Goal: Find specific page/section: Find specific page/section

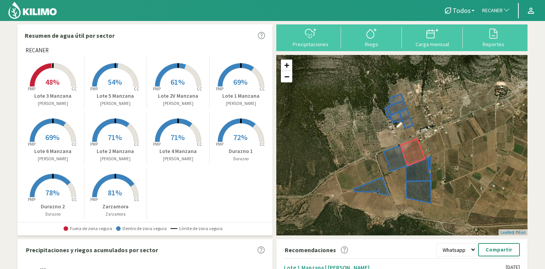
click at [491, 8] on span "RECANER" at bounding box center [493, 11] width 21 height 8
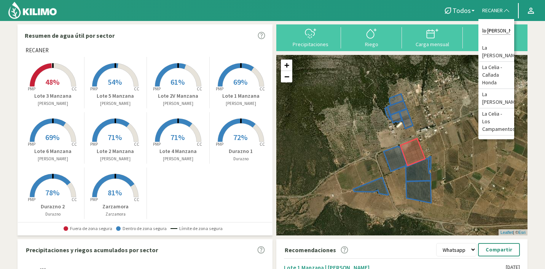
type input "la [PERSON_NAME]"
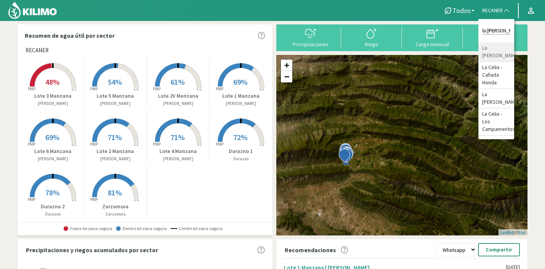
click at [497, 46] on li "La [PERSON_NAME]" at bounding box center [497, 51] width 36 height 19
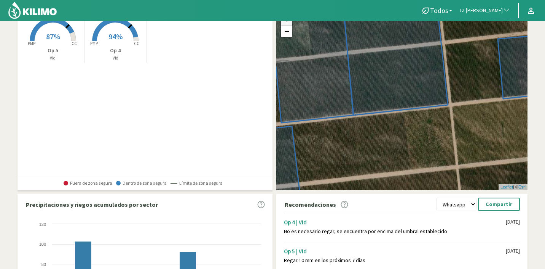
scroll to position [44, 0]
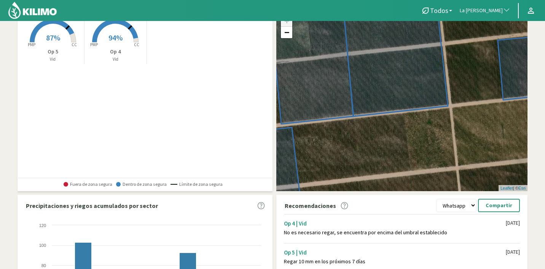
click at [118, 46] on rect at bounding box center [115, 43] width 61 height 61
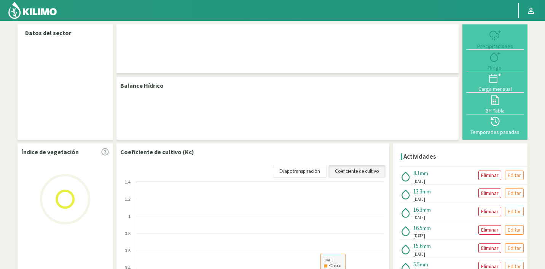
select select "138: Object"
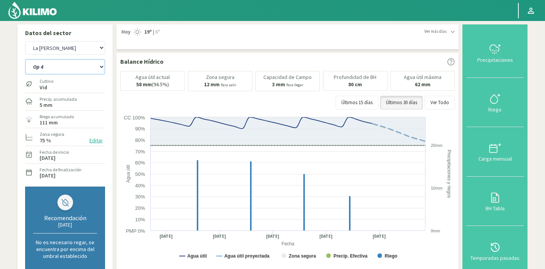
click at [45, 70] on select "Op 4 Op 5" at bounding box center [65, 66] width 80 height 15
click at [25, 59] on select "Op 4 Op 5" at bounding box center [65, 66] width 80 height 15
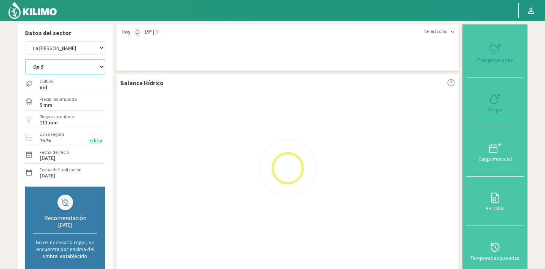
select select "0: Object"
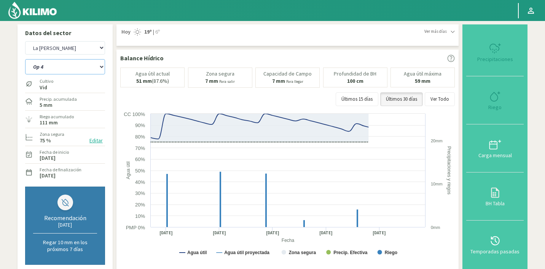
select select "427: Object"
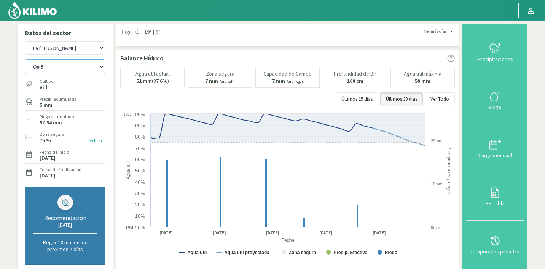
click at [54, 65] on select "Op 4 Op 5" at bounding box center [65, 66] width 80 height 15
click at [25, 59] on select "Op 4 Op 5" at bounding box center [65, 66] width 80 height 15
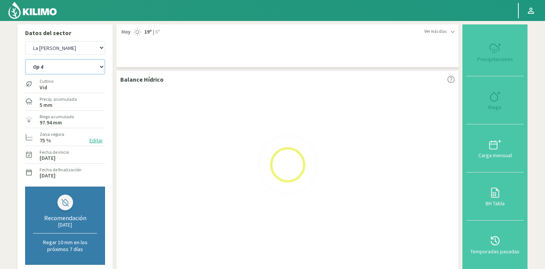
select select "3: Object"
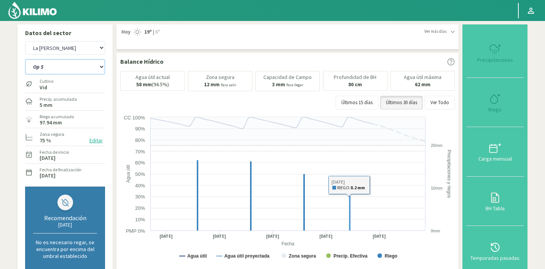
select select "716: Object"
select select "4: Object"
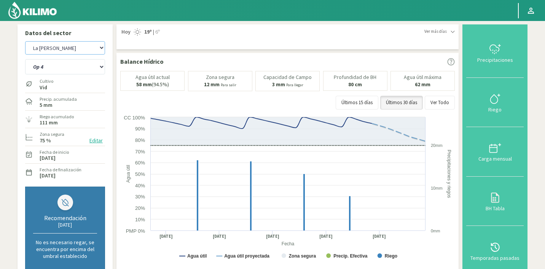
click at [48, 54] on select "Agr. Huertos de Chocalan Agrícola Bakia Agrícola [GEOGRAPHIC_DATA] - IC Agrícol…" at bounding box center [65, 47] width 80 height 13
click at [25, 41] on select "Agr. Huertos de Chocalan Agrícola Bakia Agrícola [GEOGRAPHIC_DATA] - IC Agrícol…" at bounding box center [65, 47] width 80 height 13
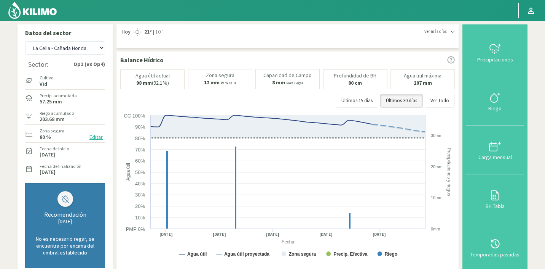
click at [96, 138] on button "Editar" at bounding box center [96, 137] width 18 height 9
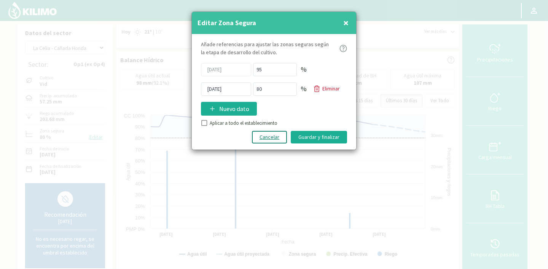
click at [277, 138] on button "Cancelar" at bounding box center [269, 137] width 35 height 13
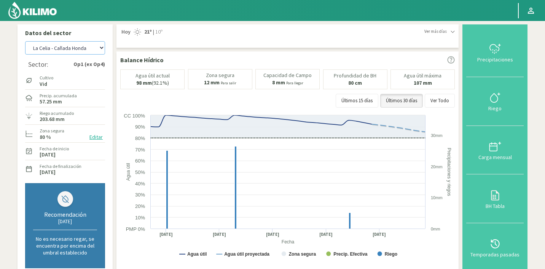
click at [80, 52] on select "Agr. Huertos de Chocalan Agrícola Bakia Agrícola [GEOGRAPHIC_DATA] - IC Agrícol…" at bounding box center [65, 47] width 80 height 13
click at [25, 41] on select "Agr. Huertos de Chocalan Agrícola Bakia Agrícola [GEOGRAPHIC_DATA] - IC Agrícol…" at bounding box center [65, 47] width 80 height 13
select select "1296: Object"
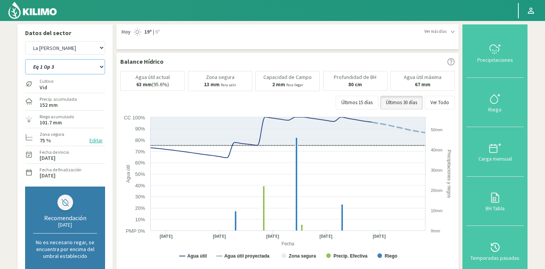
click at [56, 65] on select "Eq 1 Op 3 Eq 1 Op 4 Eq 2 Op 4 Eq3 Op1 Eq3 Op3 Eq 4 Op 1 Eq 4 Op 2 Eq 4 Op 3 Eq5…" at bounding box center [65, 66] width 80 height 15
click at [25, 59] on select "Eq 1 Op 3 Eq 1 Op 4 Eq 2 Op 4 Eq3 Op1 Eq3 Op3 Eq 4 Op 1 Eq 4 Op 2 Eq 4 Op 3 Eq5…" at bounding box center [65, 66] width 80 height 15
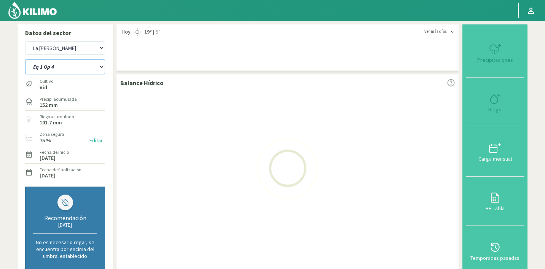
select select "0: Object"
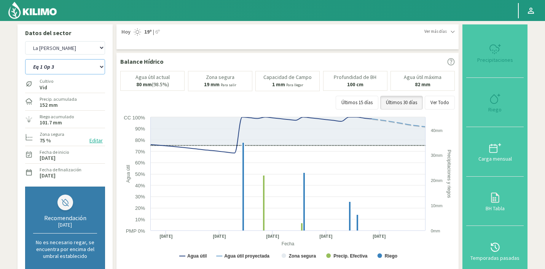
select select "1585: Object"
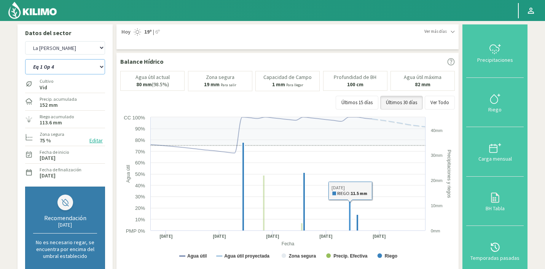
click at [70, 71] on select "Eq 1 Op 3 Eq 1 Op 4 Eq 2 Op 4 Eq3 Op1 Eq3 Op3 Eq 4 Op 1 Eq 4 Op 2 Eq 4 Op 3 Eq5…" at bounding box center [65, 66] width 80 height 15
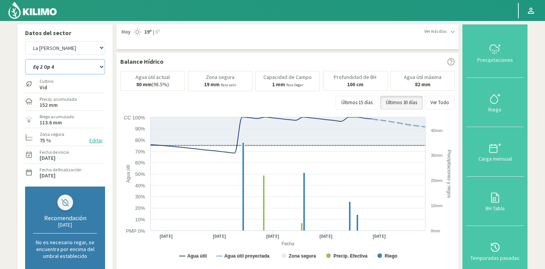
click at [25, 59] on select "Eq 1 Op 3 Eq 1 Op 4 Eq 2 Op 4 Eq3 Op1 Eq3 Op3 Eq 4 Op 1 Eq 4 Op 2 Eq 4 Op 3 Eq5…" at bounding box center [65, 66] width 80 height 15
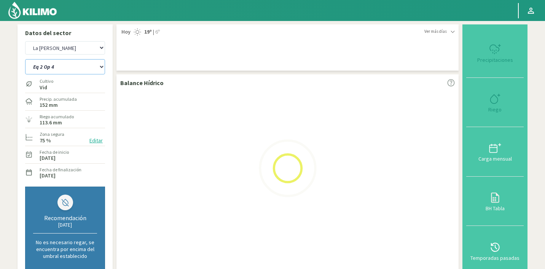
select select "10: Object"
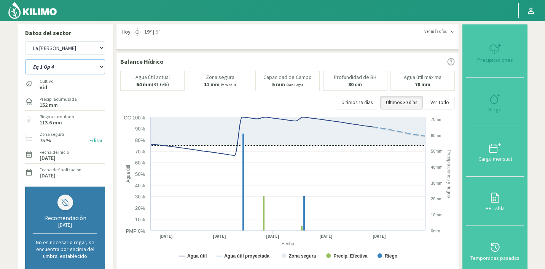
select select "1874: Object"
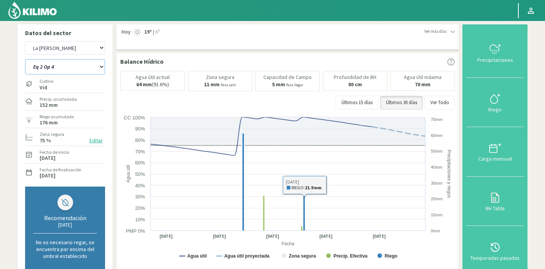
click at [75, 66] on select "Eq 1 Op 3 Eq 1 Op 4 Eq 2 Op 4 Eq3 Op1 Eq3 Op3 Eq 4 Op 1 Eq 4 Op 2 Eq 4 Op 3 Eq5…" at bounding box center [65, 66] width 80 height 15
click at [25, 59] on select "Eq 1 Op 3 Eq 1 Op 4 Eq 2 Op 4 Eq3 Op1 Eq3 Op3 Eq 4 Op 1 Eq 4 Op 2 Eq 4 Op 3 Eq5…" at bounding box center [65, 66] width 80 height 15
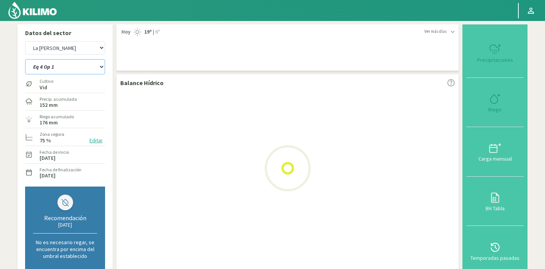
select select "20: Object"
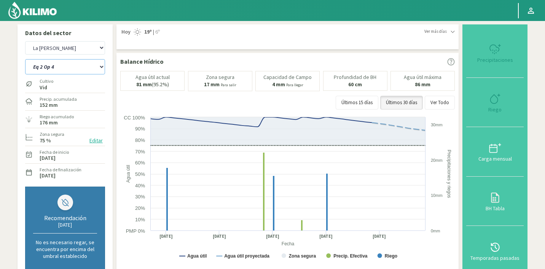
select select "2163: Object"
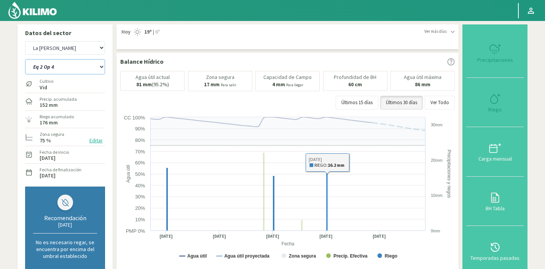
select select "32: Object"
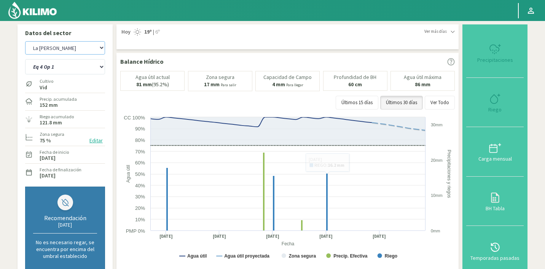
click at [68, 49] on select "Agr. Huertos de Chocalan Agrícola Bakia Agrícola [GEOGRAPHIC_DATA] - IC Agrícol…" at bounding box center [65, 47] width 80 height 13
click at [25, 41] on select "Agr. Huertos de Chocalan Agrícola Bakia Agrícola [GEOGRAPHIC_DATA] - IC Agrícol…" at bounding box center [65, 47] width 80 height 13
select select "2453: Object"
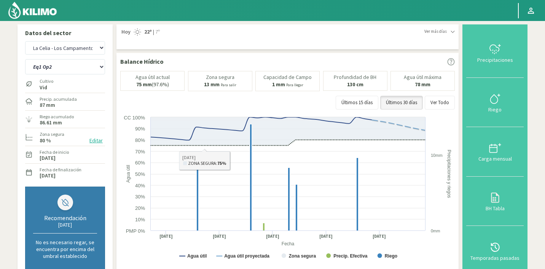
click at [60, 76] on div "Cultivo Vid" at bounding box center [65, 83] width 80 height 16
click at [59, 74] on select "Eq1 Op2 Eq2 Op1" at bounding box center [65, 66] width 80 height 15
click at [25, 59] on select "Eq1 Op2 Eq2 Op1" at bounding box center [65, 66] width 80 height 15
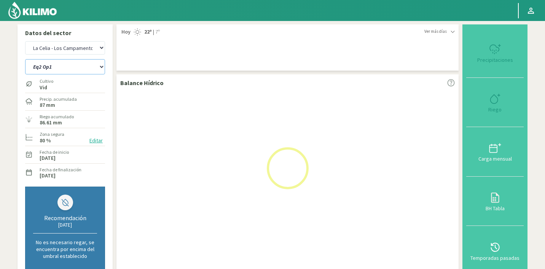
select select "36: Object"
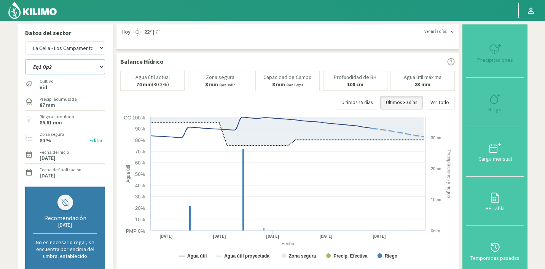
select select "2742: Object"
click at [62, 70] on select "Eq1 Op2 Eq2 Op1" at bounding box center [65, 66] width 80 height 15
click at [25, 59] on select "Eq1 Op2 Eq2 Op1" at bounding box center [65, 66] width 80 height 15
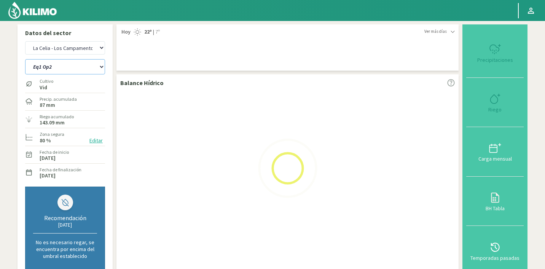
select select "39: Object"
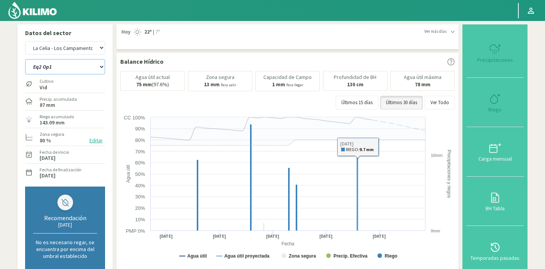
select select "3031: Object"
select select "40: Object"
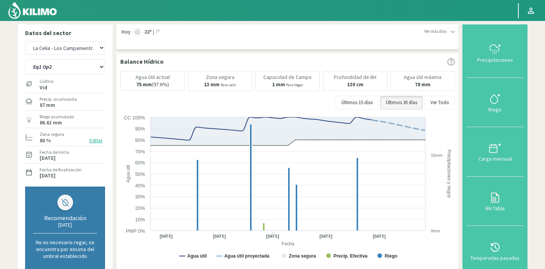
click at [60, 55] on div "Agr. Huertos de Chocalan Agrícola Bakia Agrícola [GEOGRAPHIC_DATA] - IC Agrícol…" at bounding box center [65, 47] width 80 height 17
click at [62, 55] on div "Agr. Huertos de Chocalan Agrícola Bakia Agrícola [GEOGRAPHIC_DATA] - IC Agrícol…" at bounding box center [65, 47] width 80 height 17
click at [63, 52] on select "Agr. Huertos de Chocalan Agrícola Bakia Agrícola [GEOGRAPHIC_DATA] - IC Agrícol…" at bounding box center [65, 47] width 80 height 13
click at [25, 41] on select "Agr. Huertos de Chocalan Agrícola Bakia Agrícola [GEOGRAPHIC_DATA] - IC Agrícol…" at bounding box center [65, 47] width 80 height 13
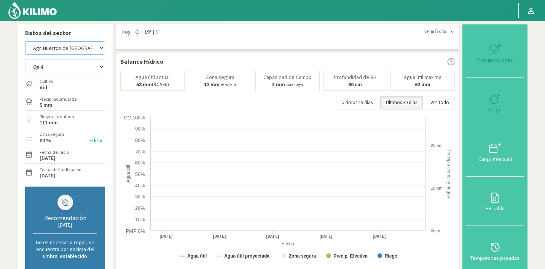
select select "3317: Object"
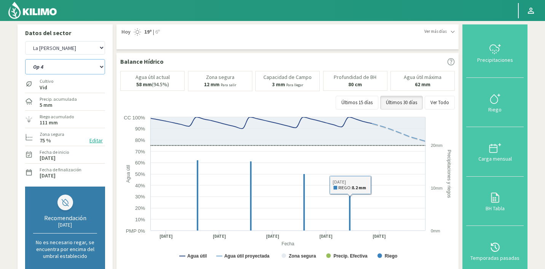
click at [62, 62] on select "Op 4 Op 5" at bounding box center [65, 66] width 80 height 15
click at [25, 59] on select "Op 4 Op 5" at bounding box center [65, 66] width 80 height 15
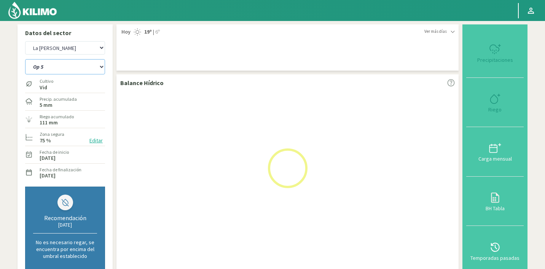
select select "42: Object"
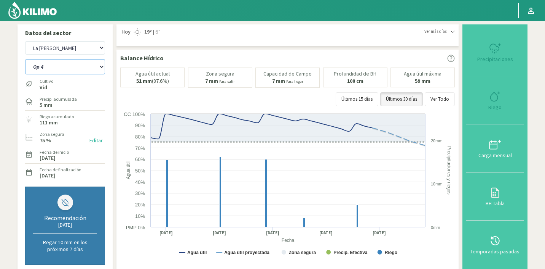
select select "3606: Object"
select select "45: Object"
click at [48, 63] on select "Op 4 Op 5" at bounding box center [65, 66] width 80 height 15
click at [69, 48] on select "Agr. Huertos de Chocalan Agrícola Bakia Agrícola [GEOGRAPHIC_DATA] - IC Agrícol…" at bounding box center [65, 47] width 80 height 13
click at [25, 41] on select "Agr. Huertos de Chocalan Agrícola Bakia Agrícola [GEOGRAPHIC_DATA] - IC Agrícol…" at bounding box center [65, 47] width 80 height 13
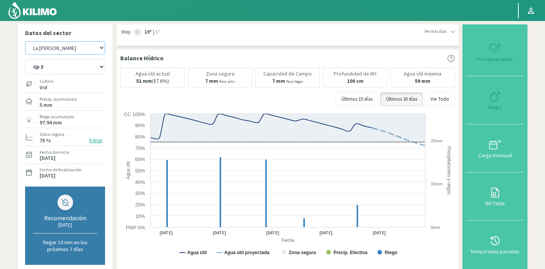
select select "3897: Object"
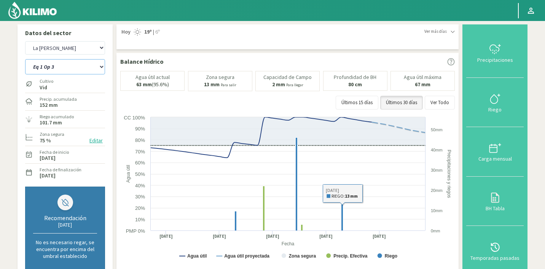
click at [61, 70] on select "Eq 1 Op 3 Eq 1 Op 4 Eq 2 Op 4 Eq3 Op1 Eq3 Op3 Eq 4 Op 1 Eq 4 Op 2 Eq 4 Op 3 Eq5…" at bounding box center [65, 66] width 80 height 15
click at [25, 59] on select "Eq 1 Op 3 Eq 1 Op 4 Eq 2 Op 4 Eq3 Op1 Eq3 Op3 Eq 4 Op 1 Eq 4 Op 2 Eq 4 Op 3 Eq5…" at bounding box center [65, 66] width 80 height 15
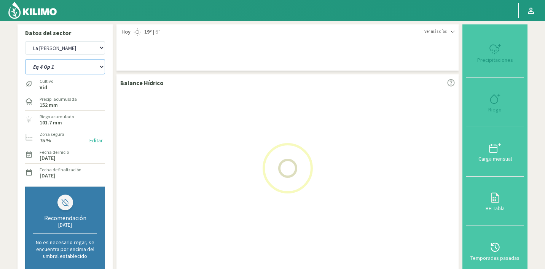
select select "46: Object"
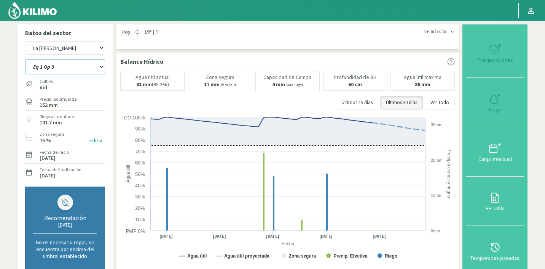
select select "4186: Object"
select select "60: Object"
